Goal: Transaction & Acquisition: Purchase product/service

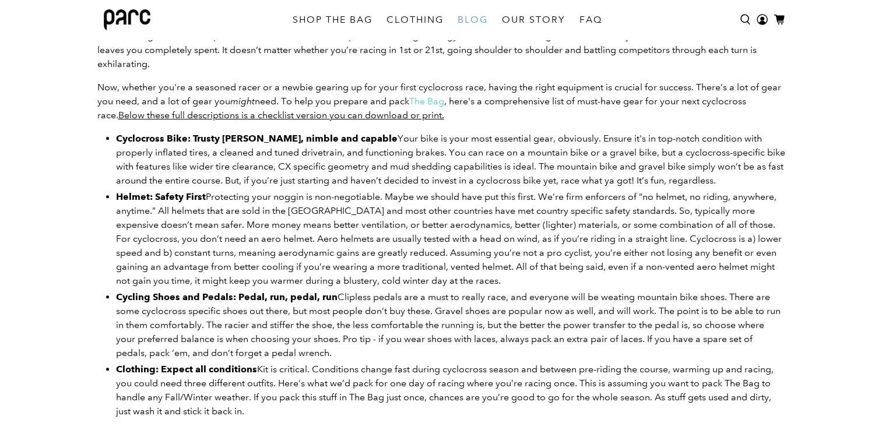
scroll to position [401, 0]
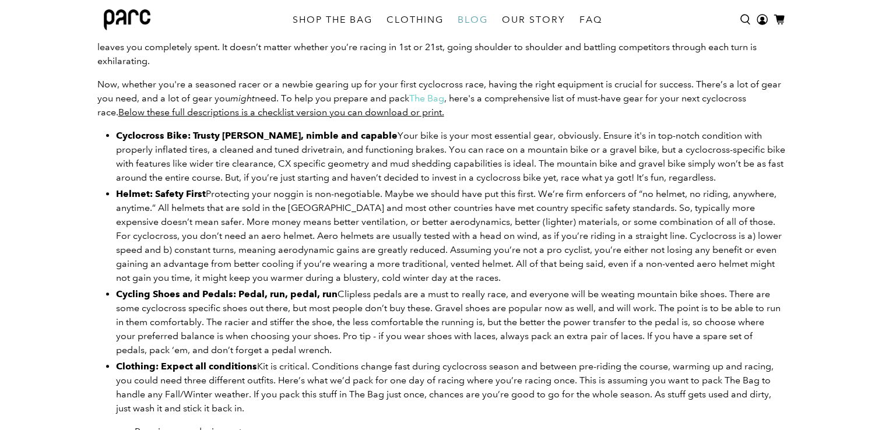
click at [380, 113] on span "Below these full descriptions is a checklist version you can download or print." at bounding box center [281, 112] width 326 height 11
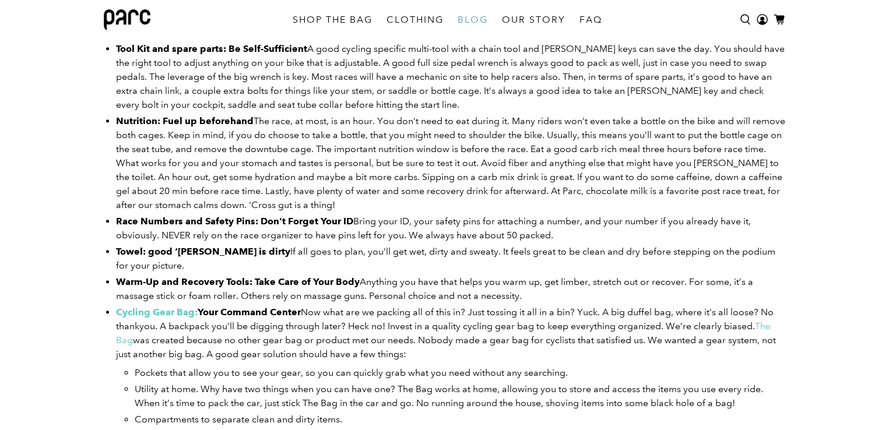
scroll to position [1333, 0]
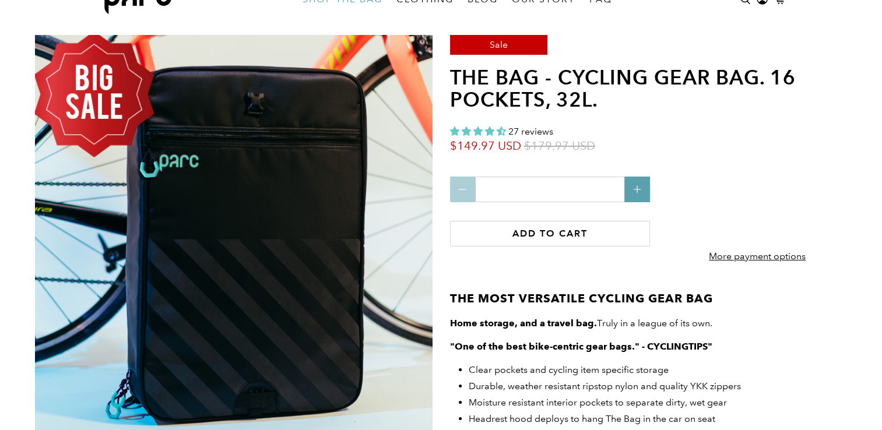
scroll to position [286, 0]
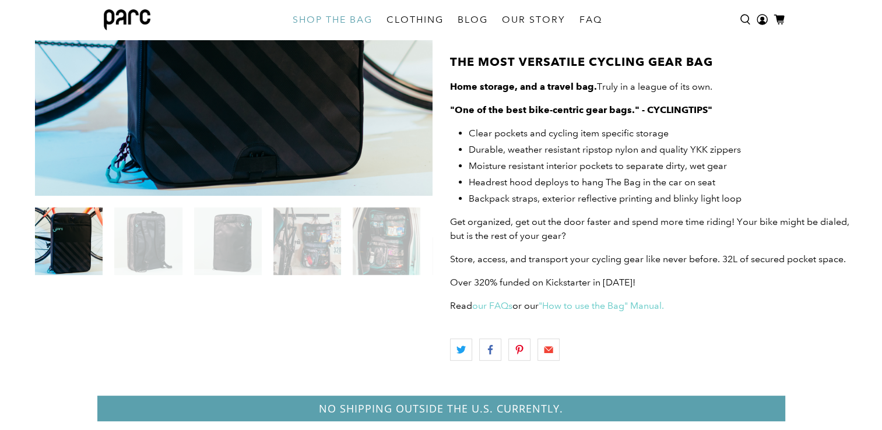
click at [225, 263] on img at bounding box center [228, 242] width 68 height 68
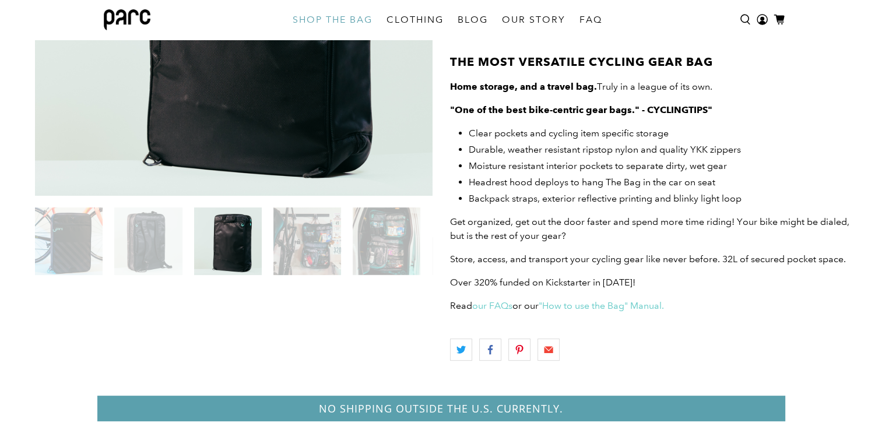
click at [299, 246] on img at bounding box center [307, 242] width 68 height 68
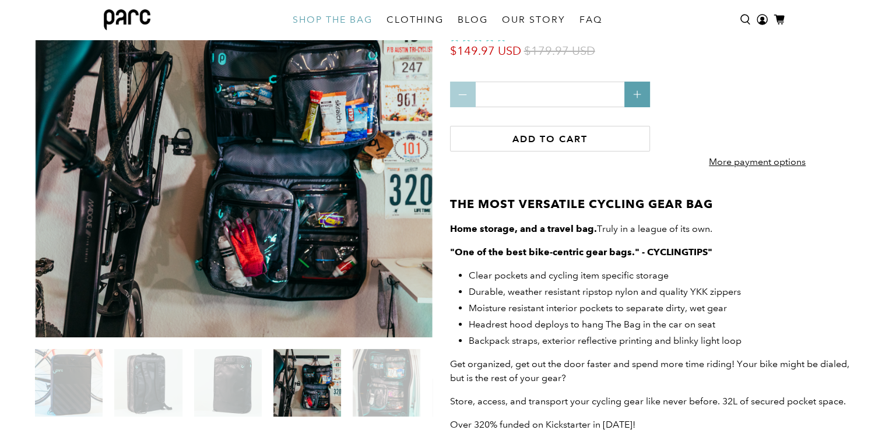
scroll to position [108, 0]
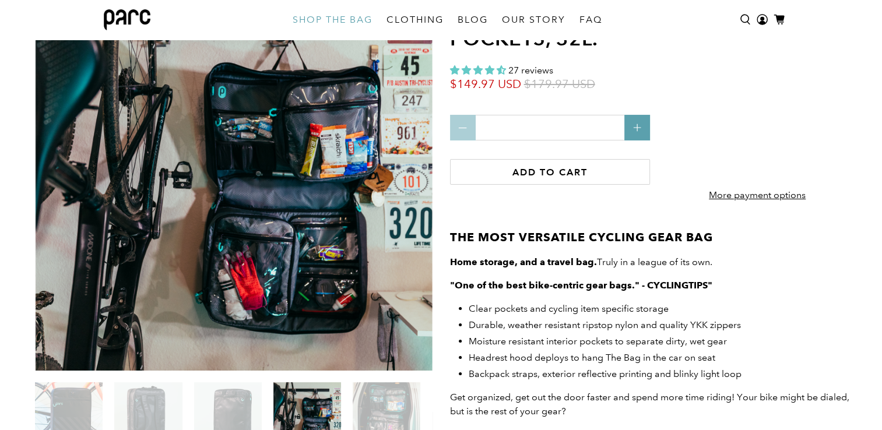
click at [376, 402] on img at bounding box center [387, 416] width 68 height 68
